Goal: Task Accomplishment & Management: Manage account settings

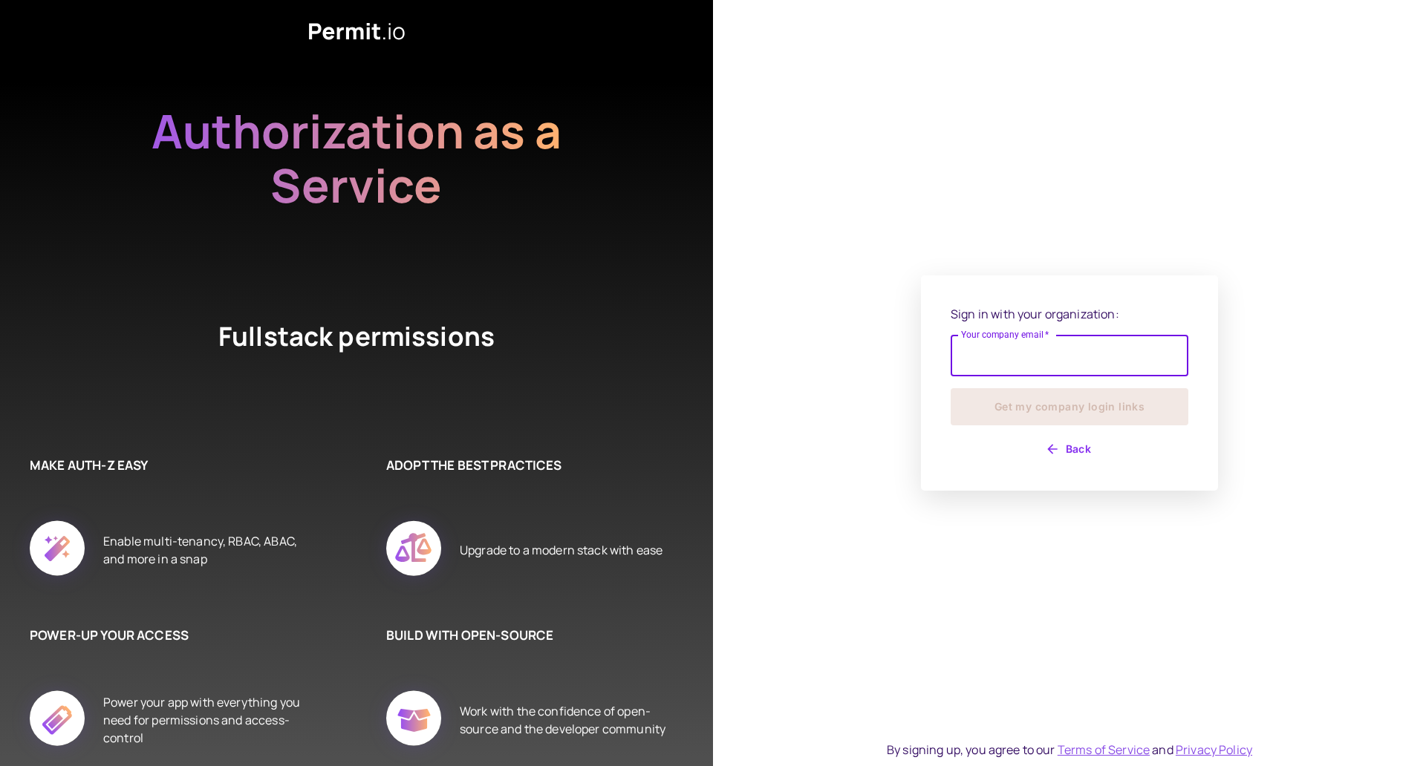
click at [1068, 362] on input "Your company email   *" at bounding box center [1069, 356] width 238 height 42
type input "**********"
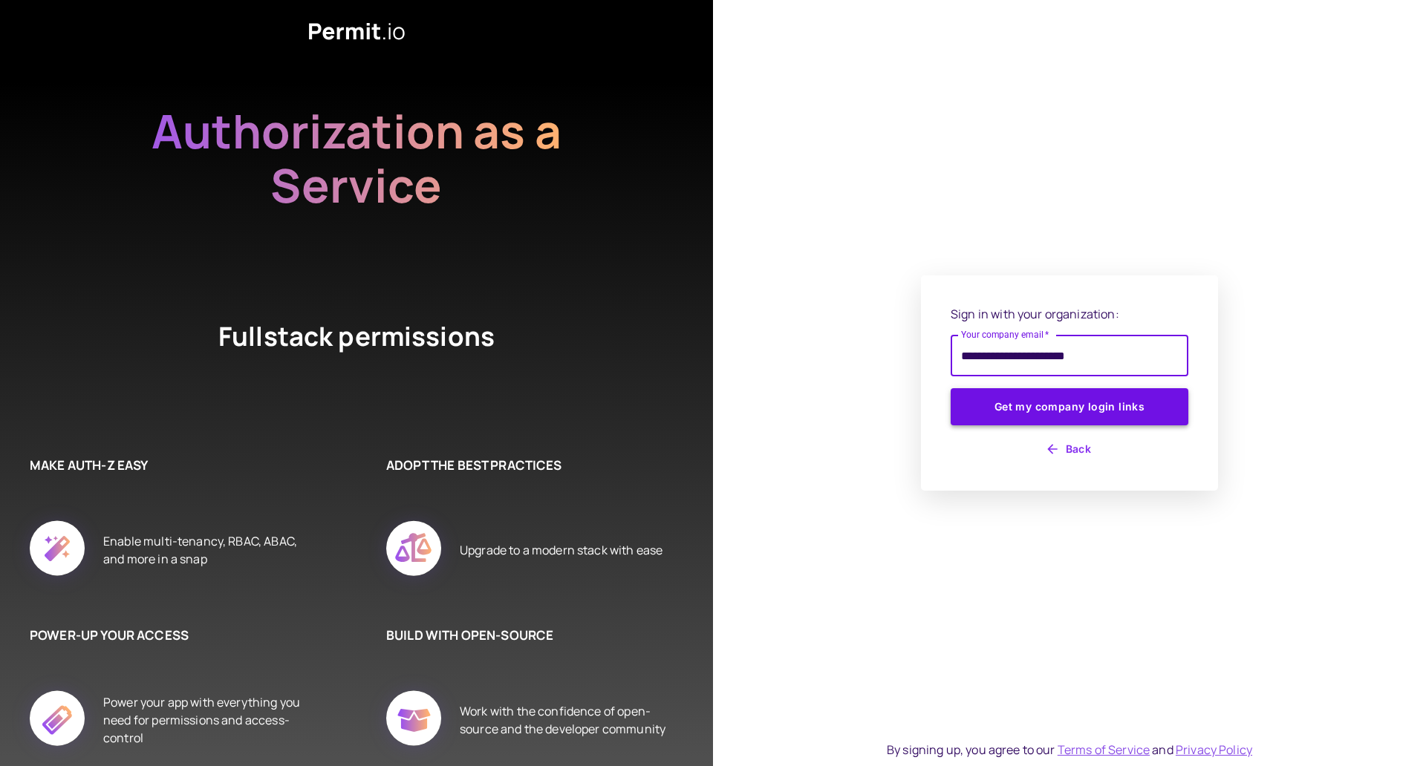
click at [1052, 404] on button "Get my company login links" at bounding box center [1069, 406] width 238 height 37
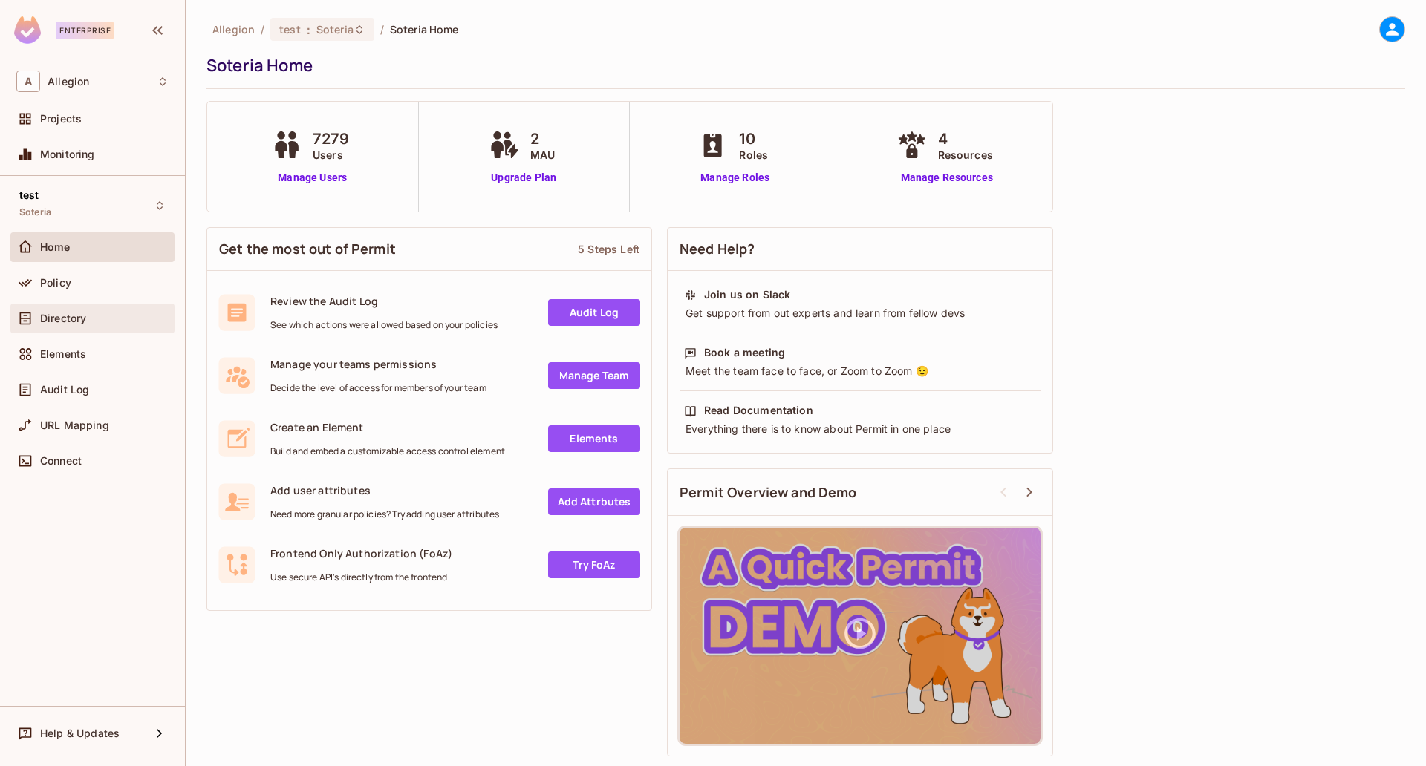
click at [80, 325] on div "Directory" at bounding box center [92, 319] width 152 height 18
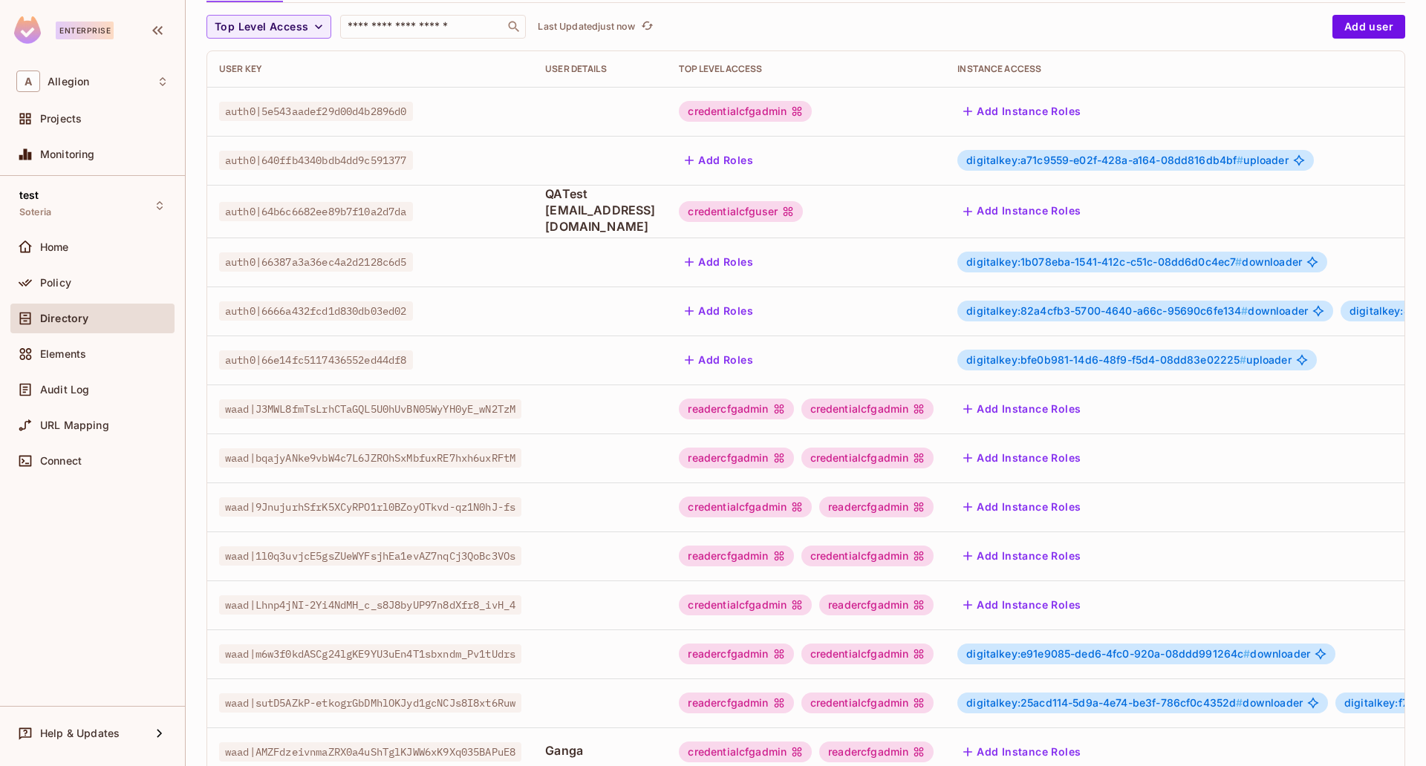
scroll to position [285, 0]
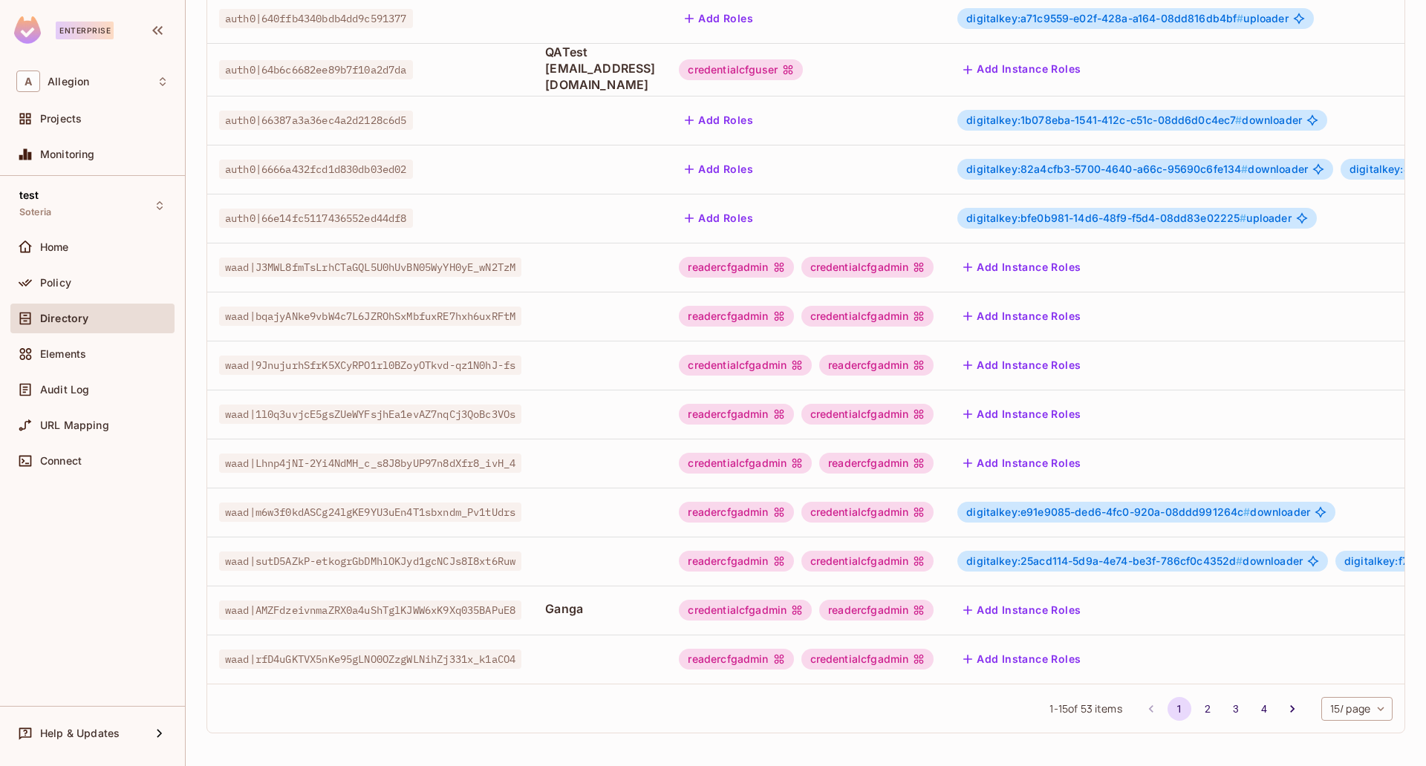
click at [1329, 711] on body "Enterprise A Allegion Projects Monitoring test Soteria Home Policy Directory El…" at bounding box center [713, 383] width 1426 height 766
click at [1328, 725] on li "100 / page" at bounding box center [1341, 732] width 74 height 31
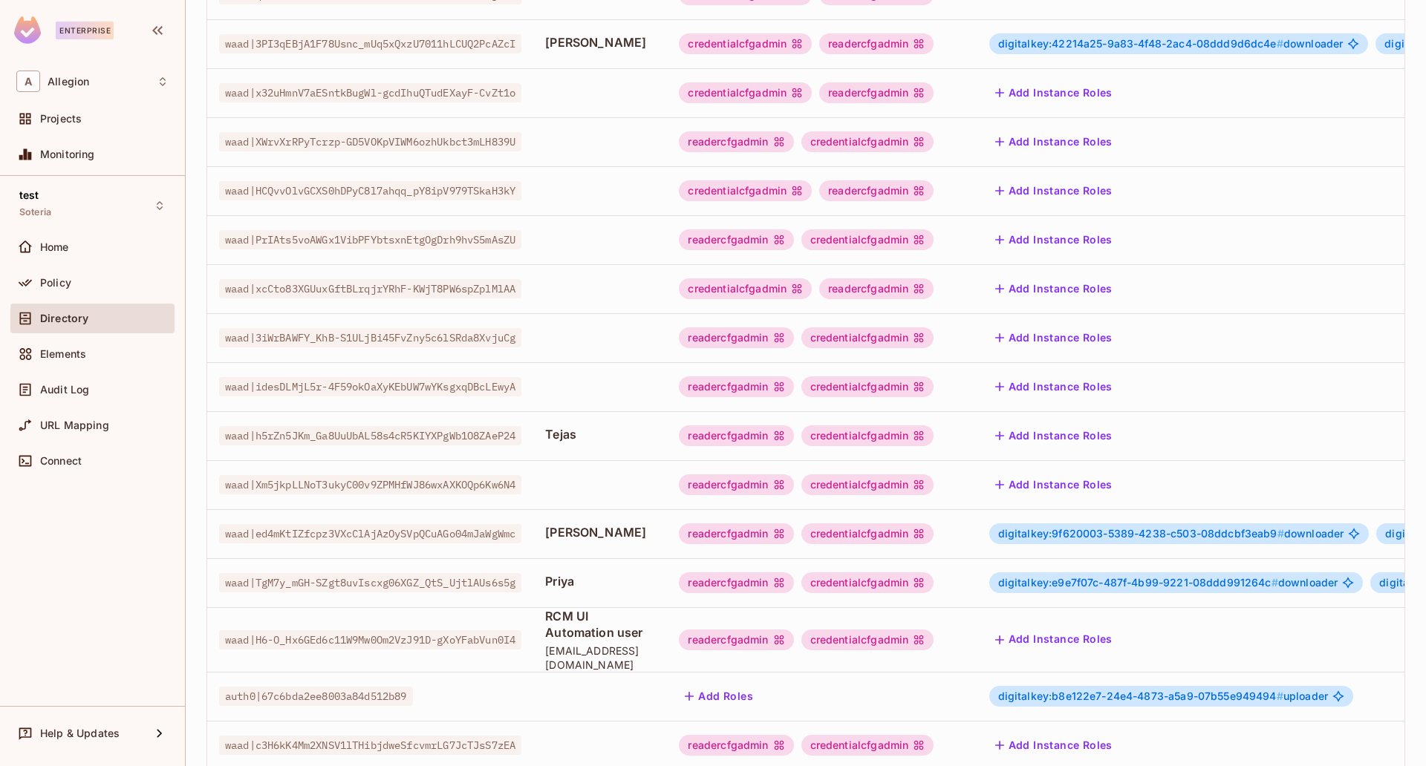
scroll to position [650, 0]
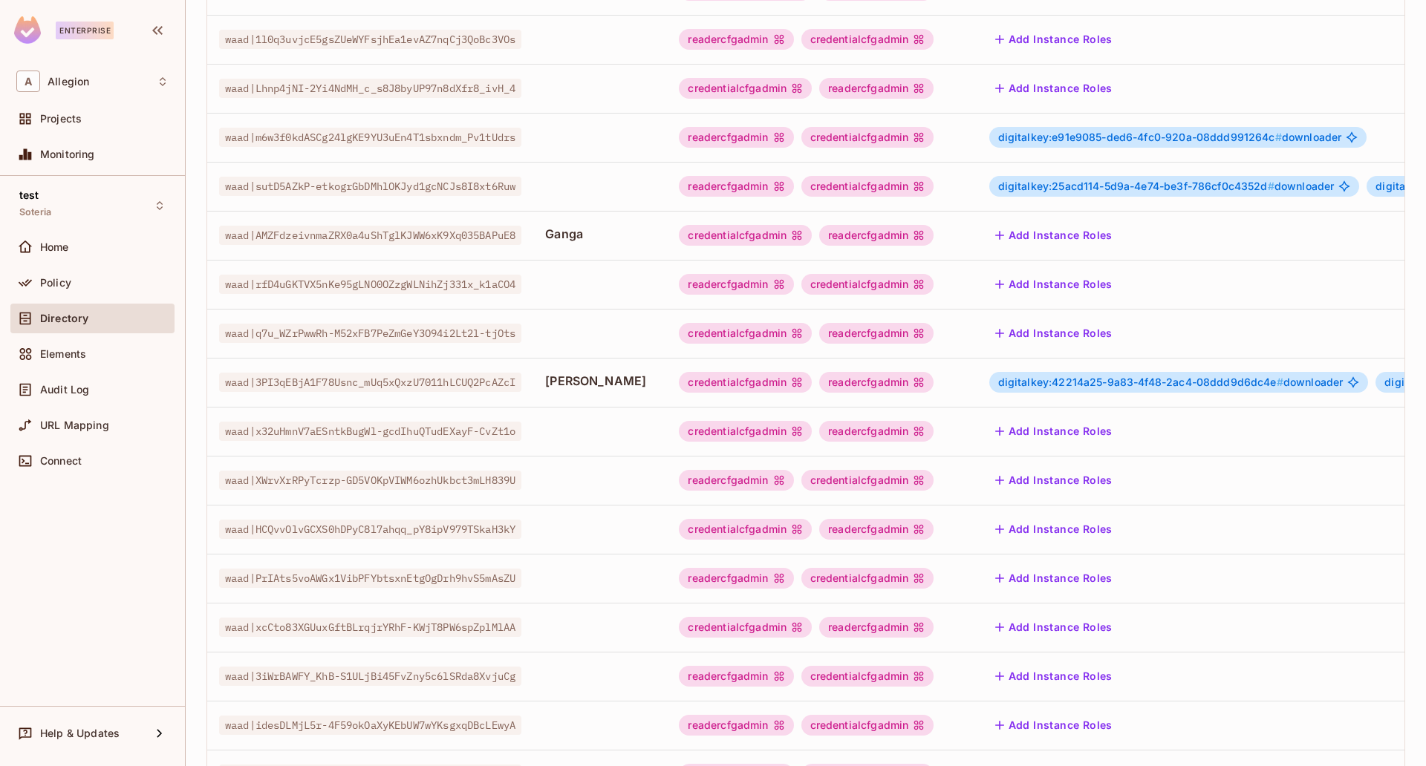
click at [1120, 379] on span "digitalkey:42214a25-9a83-4f48-2ac4-08ddd9d6dc4e #" at bounding box center [1140, 382] width 285 height 13
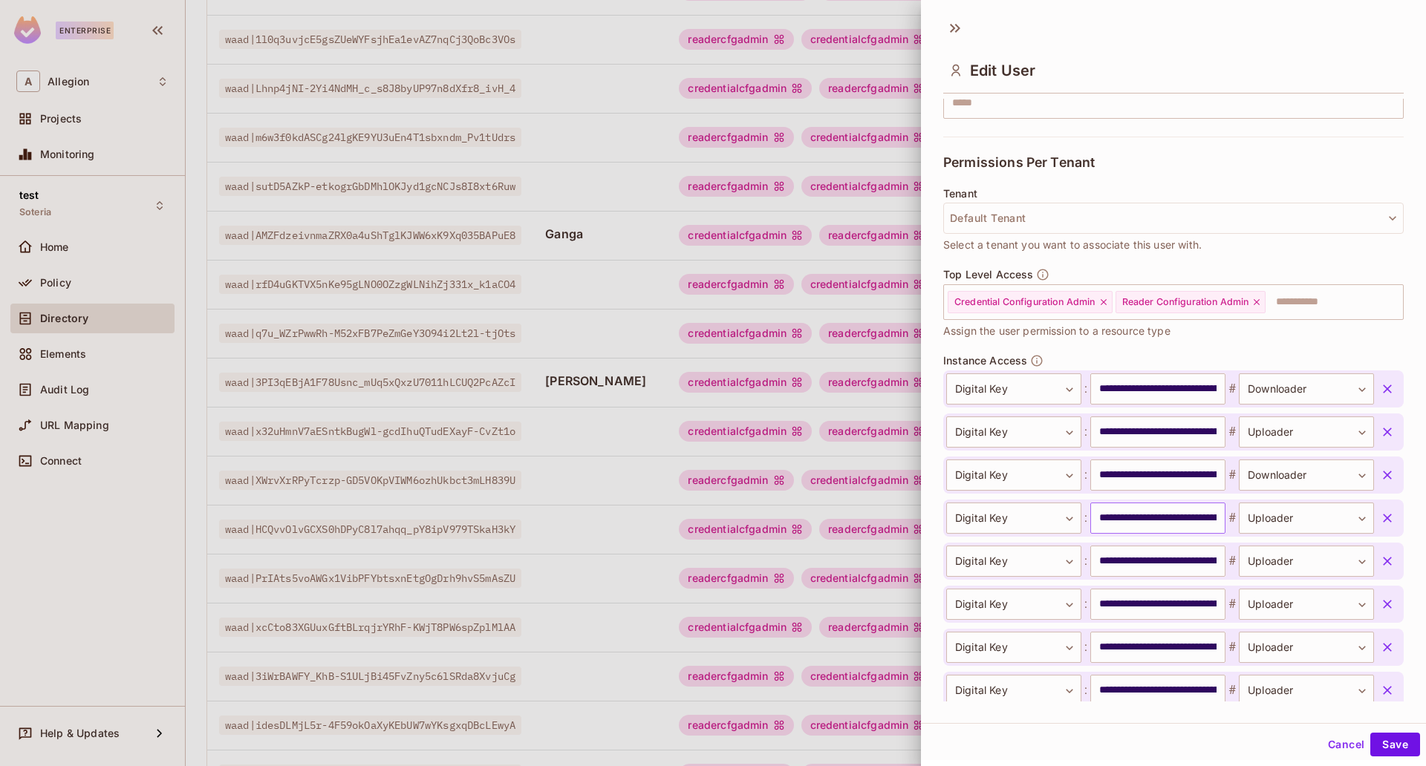
scroll to position [541, 0]
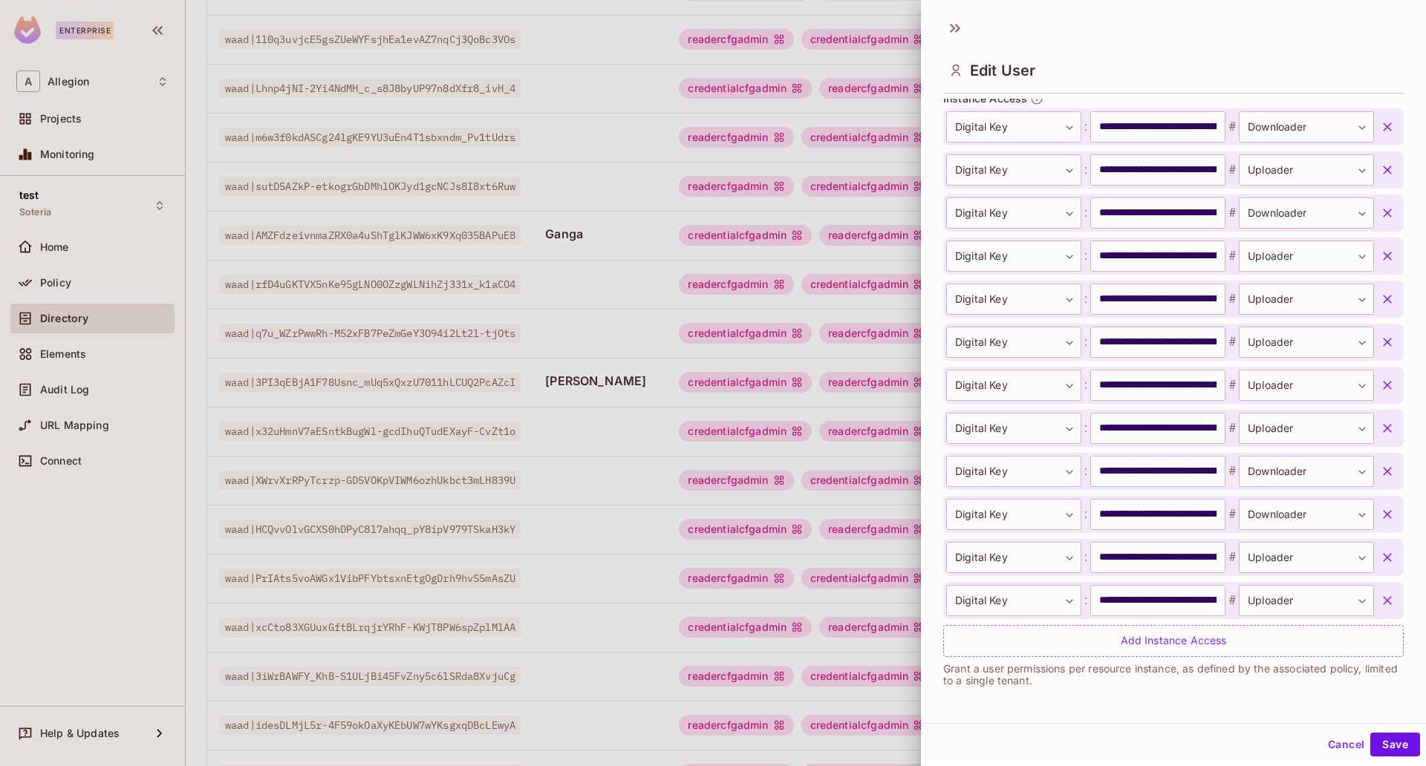
click at [1008, 28] on div "Edit User" at bounding box center [1173, 57] width 505 height 82
